Goal: Task Accomplishment & Management: Manage account settings

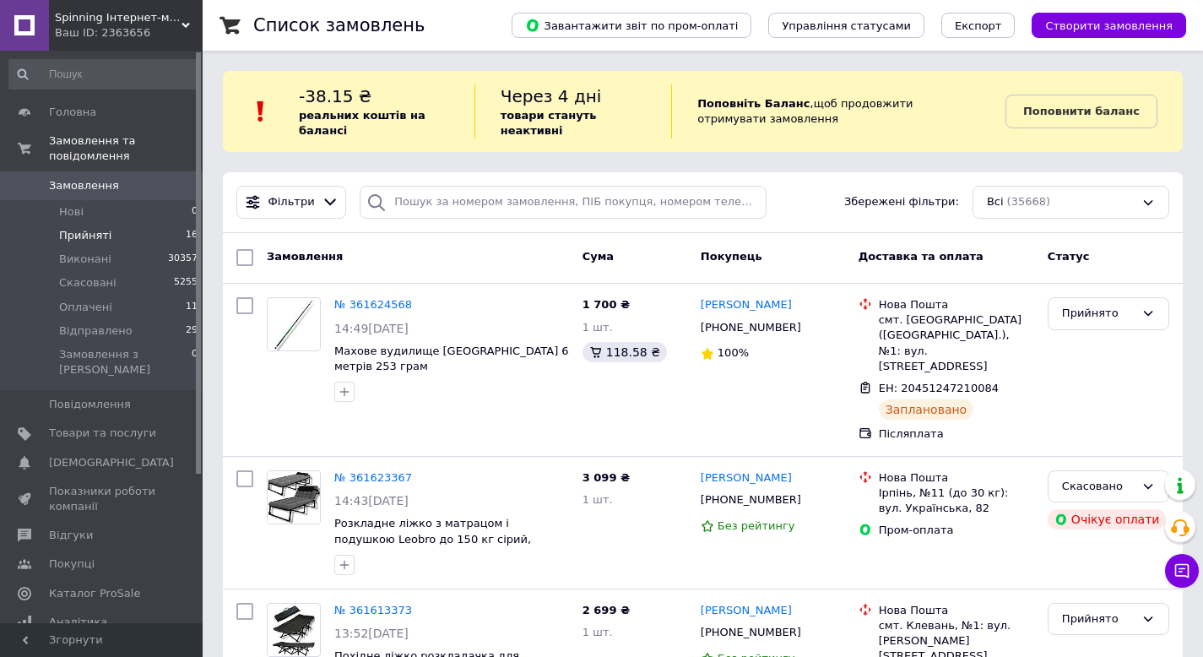
click at [132, 237] on li "Прийняті 16" at bounding box center [104, 236] width 208 height 24
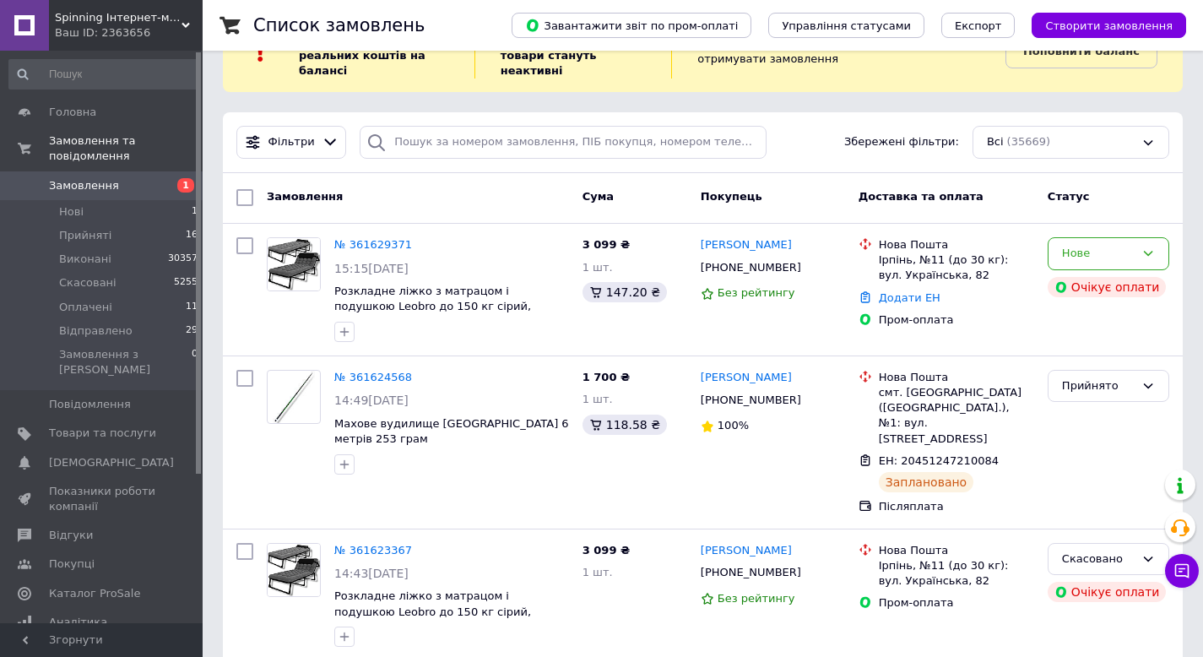
scroll to position [86, 0]
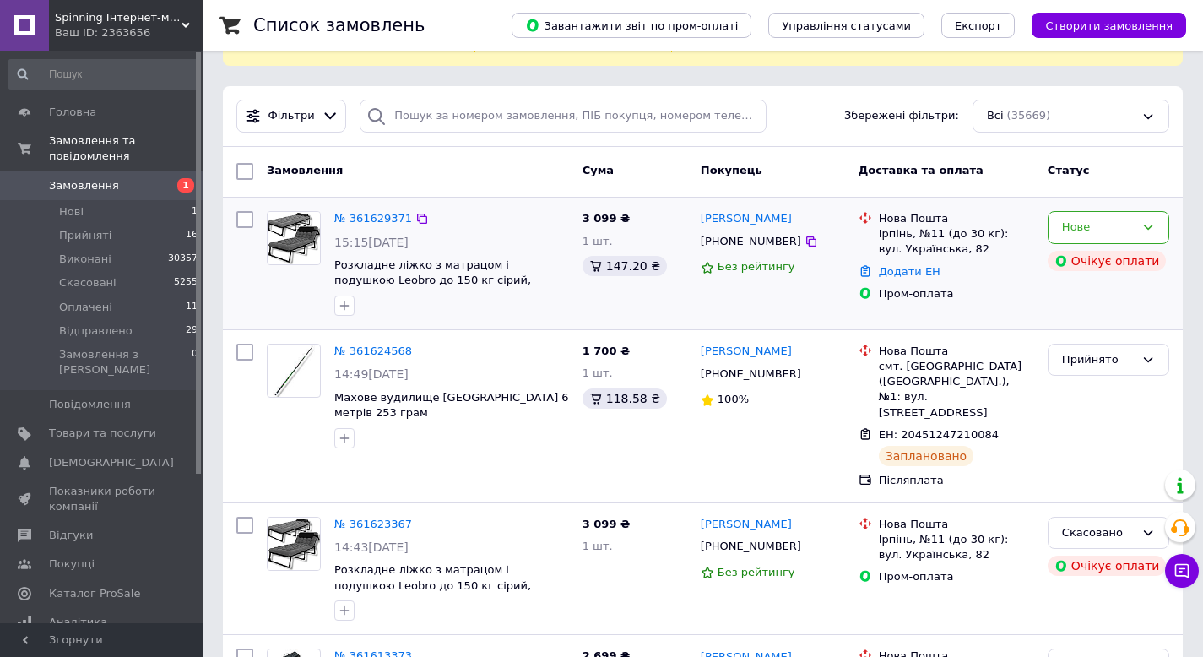
click at [355, 272] on span "Розкладне ліжко з матрацом і подушкою Leobro до 150 кг сірий, розкладачка шезло…" at bounding box center [451, 272] width 235 height 31
click at [312, 247] on img at bounding box center [294, 238] width 52 height 52
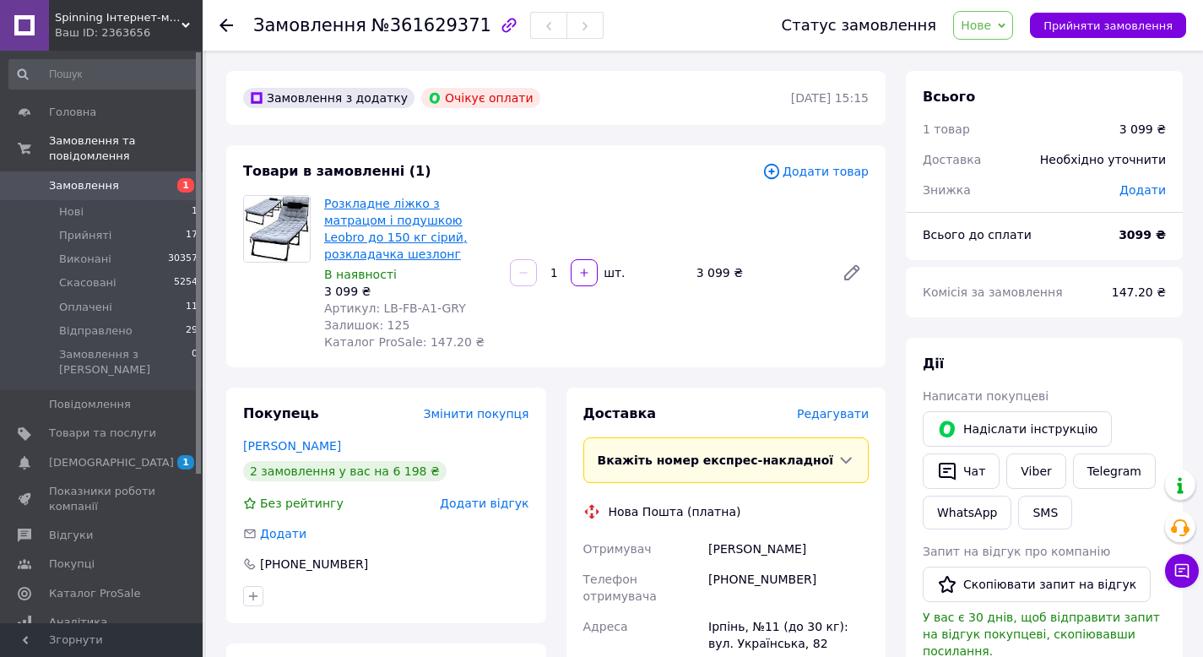
click at [462, 222] on link "Розкладне ліжко з матрацом і подушкою Leobro до 150 кг сірий, розкладачка шезло…" at bounding box center [395, 229] width 143 height 64
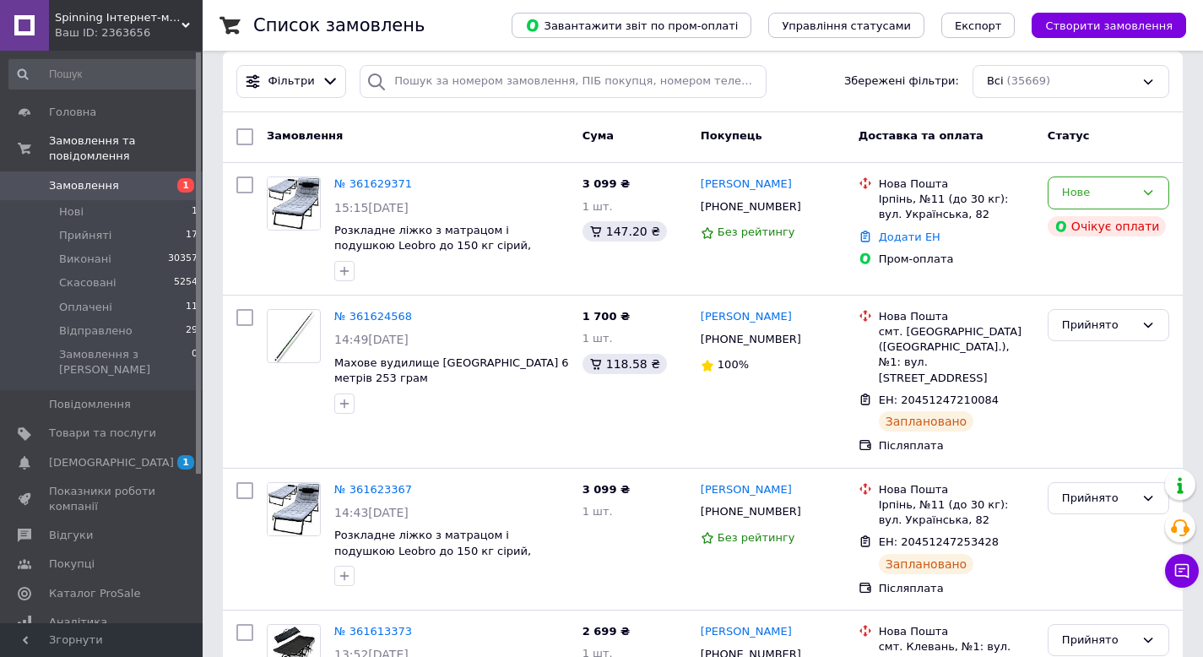
scroll to position [110, 0]
